Goal: Task Accomplishment & Management: Use online tool/utility

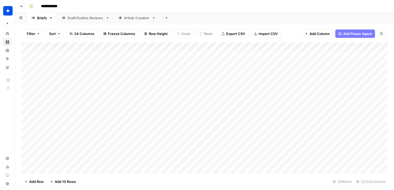
click at [129, 19] on div "Article Creation" at bounding box center [137, 17] width 26 height 5
click at [185, 46] on div "Add Column" at bounding box center [204, 105] width 366 height 127
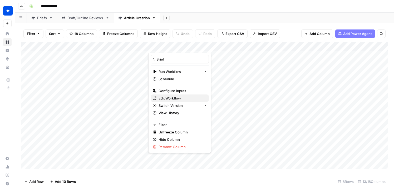
click at [174, 97] on span "Edit Workflow" at bounding box center [182, 98] width 46 height 5
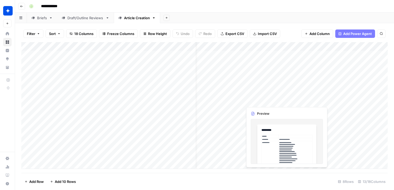
scroll to position [0, 314]
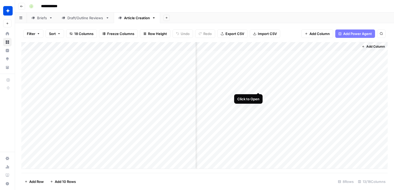
click at [259, 84] on div "Add Column" at bounding box center [204, 105] width 366 height 127
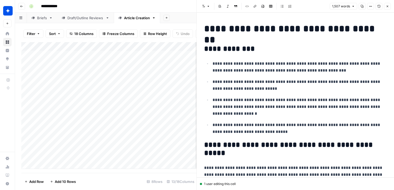
click at [387, 6] on icon "button" at bounding box center [387, 6] width 3 height 3
